Goal: Check status: Check status

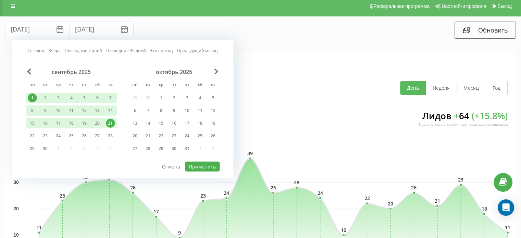
scroll to position [4, 0]
click at [36, 138] on div "22" at bounding box center [32, 135] width 9 height 9
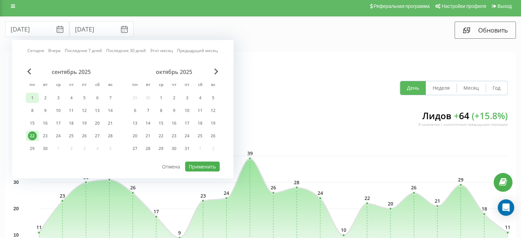
click at [34, 95] on div "1" at bounding box center [32, 97] width 9 height 9
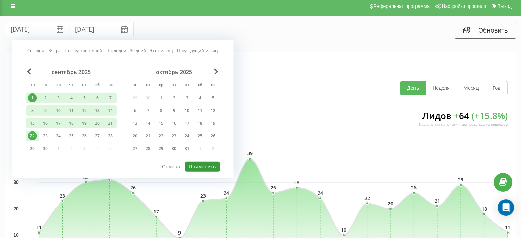
click at [207, 162] on button "Применить" at bounding box center [202, 167] width 35 height 10
type input "[DATE]"
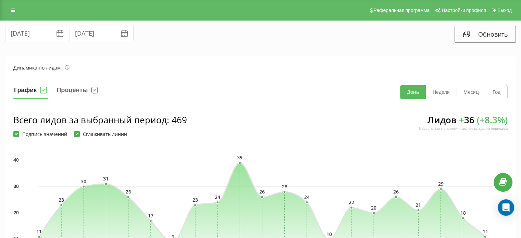
click at [383, 45] on div "01.09.2025 22.09.2025 Обновить" at bounding box center [260, 34] width 520 height 27
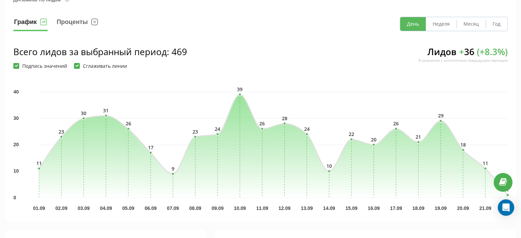
scroll to position [68, 0]
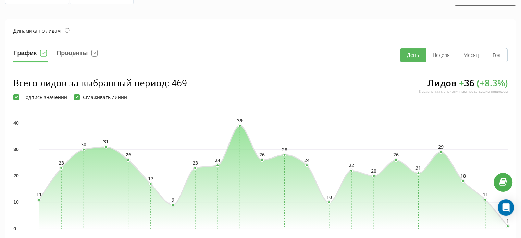
scroll to position [37, 0]
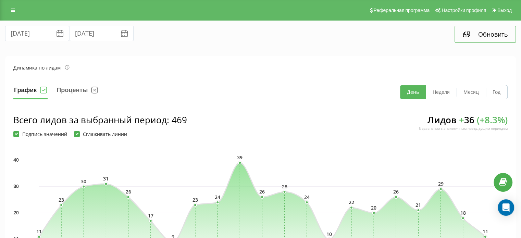
click at [468, 38] on button "Обновить" at bounding box center [484, 34] width 61 height 17
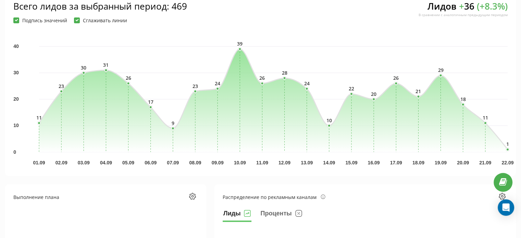
scroll to position [114, 0]
